Goal: Find specific page/section: Find specific page/section

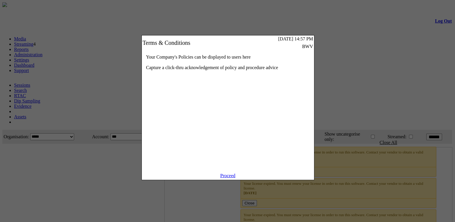
click at [233, 178] on link "Proceed" at bounding box center [227, 175] width 15 height 5
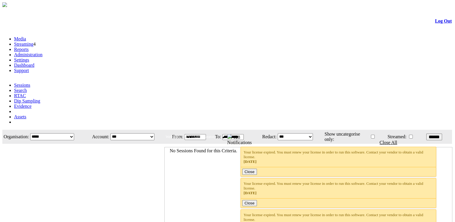
click at [42, 52] on link "Administration" at bounding box center [28, 54] width 28 height 5
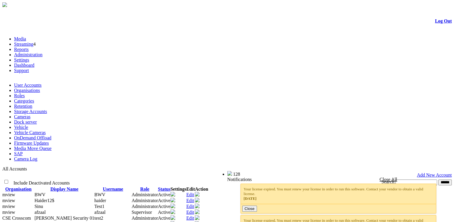
click at [40, 88] on link "Organisations" at bounding box center [27, 90] width 26 height 5
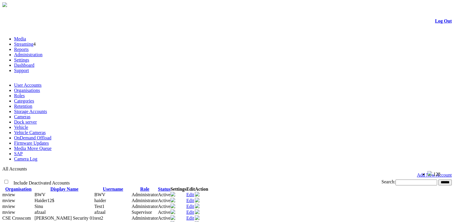
click at [40, 88] on link "Organisations" at bounding box center [27, 90] width 26 height 5
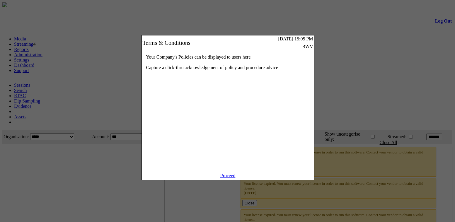
click at [230, 178] on link "Proceed" at bounding box center [227, 175] width 15 height 5
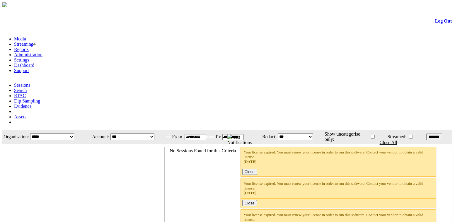
click at [42, 52] on link "Administration" at bounding box center [28, 54] width 28 height 5
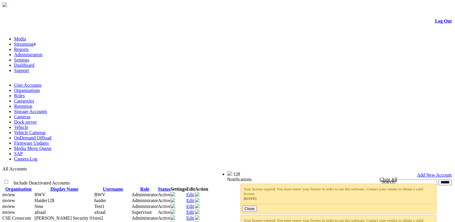
click at [40, 88] on link "Organisations" at bounding box center [27, 90] width 26 height 5
